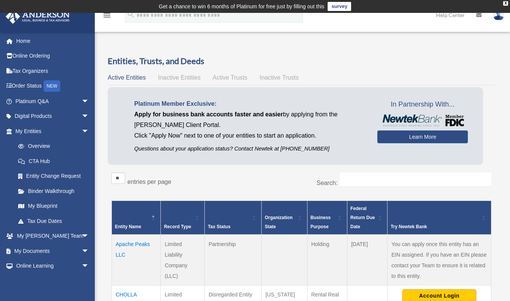
scroll to position [114, 0]
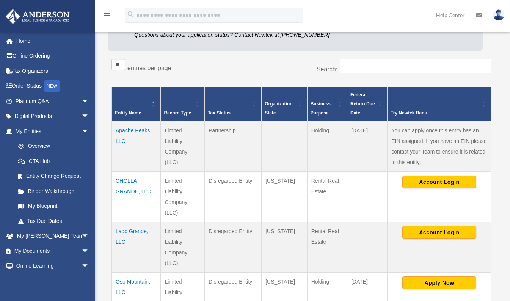
click at [22, 40] on link "Home" at bounding box center [52, 40] width 95 height 15
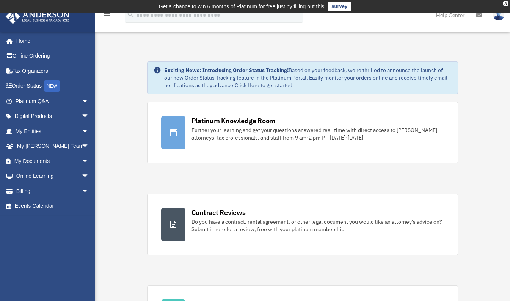
click at [499, 18] on img at bounding box center [498, 14] width 11 height 11
click at [361, 66] on link "Logout" at bounding box center [375, 66] width 76 height 16
click at [361, 66] on div "Exciting News: Introducing Order Status Tracking! Based on your feedback, we're…" at bounding box center [307, 77] width 287 height 23
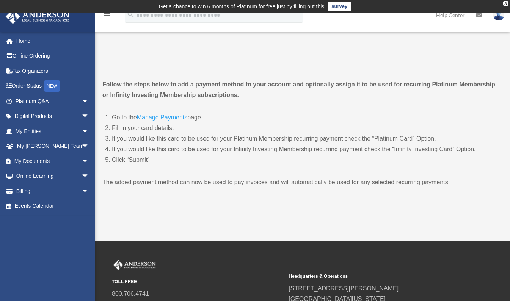
click at [497, 17] on img at bounding box center [498, 14] width 11 height 11
click at [361, 69] on link "Logout" at bounding box center [375, 66] width 76 height 16
